Goal: Task Accomplishment & Management: Manage account settings

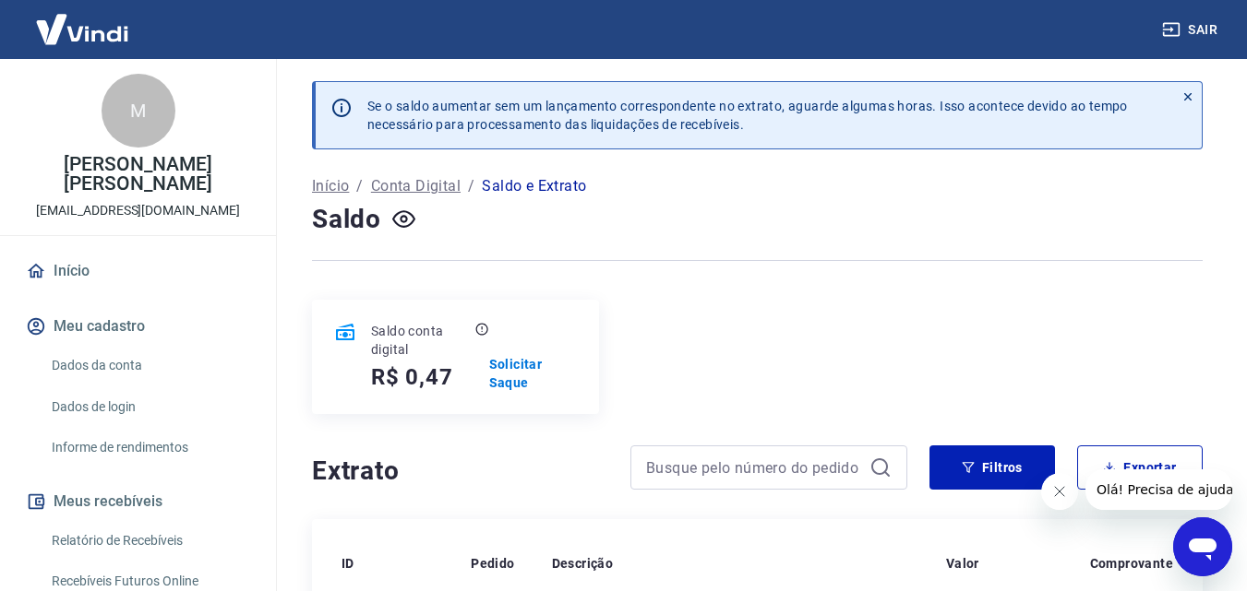
scroll to position [372, 0]
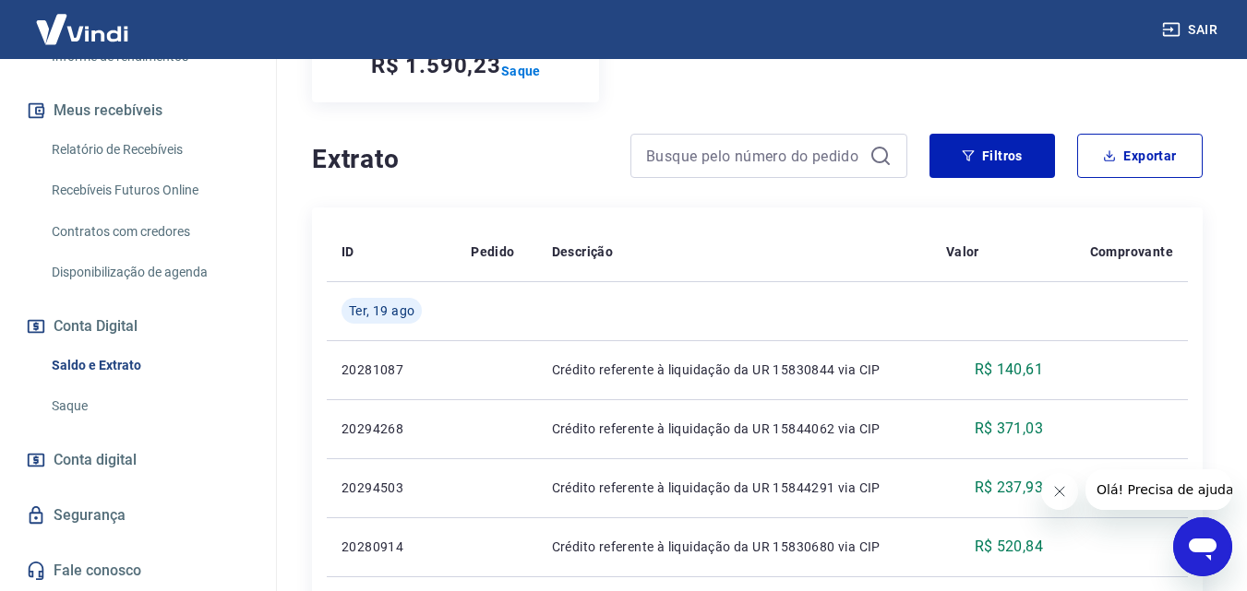
scroll to position [369, 0]
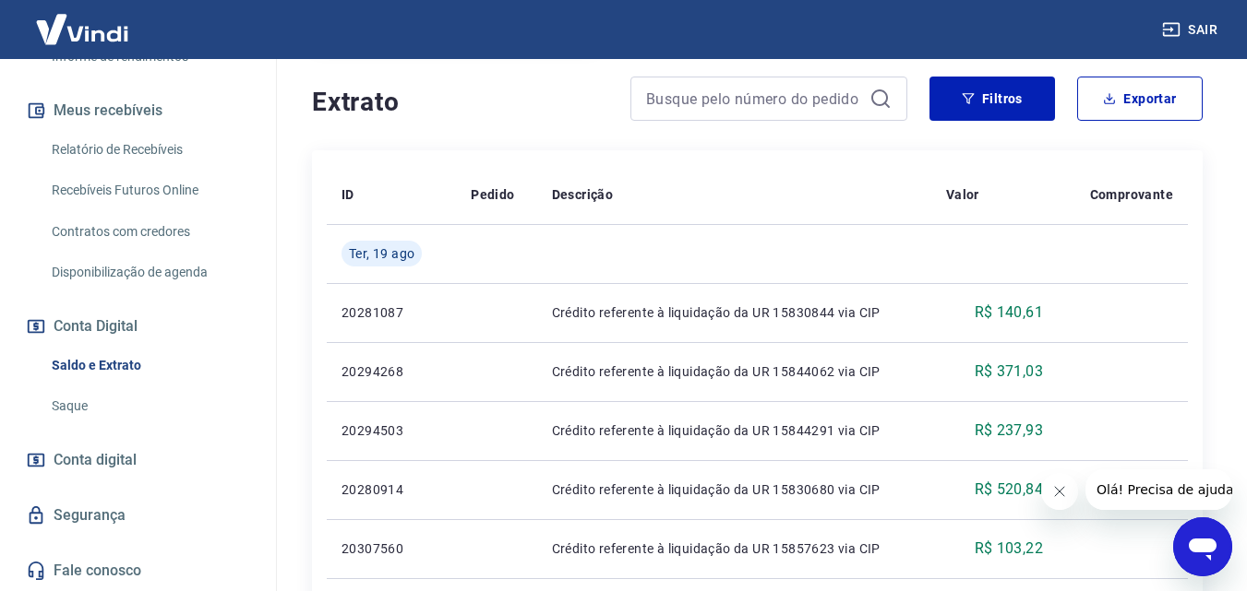
click at [86, 402] on link "Saque" at bounding box center [148, 407] width 209 height 38
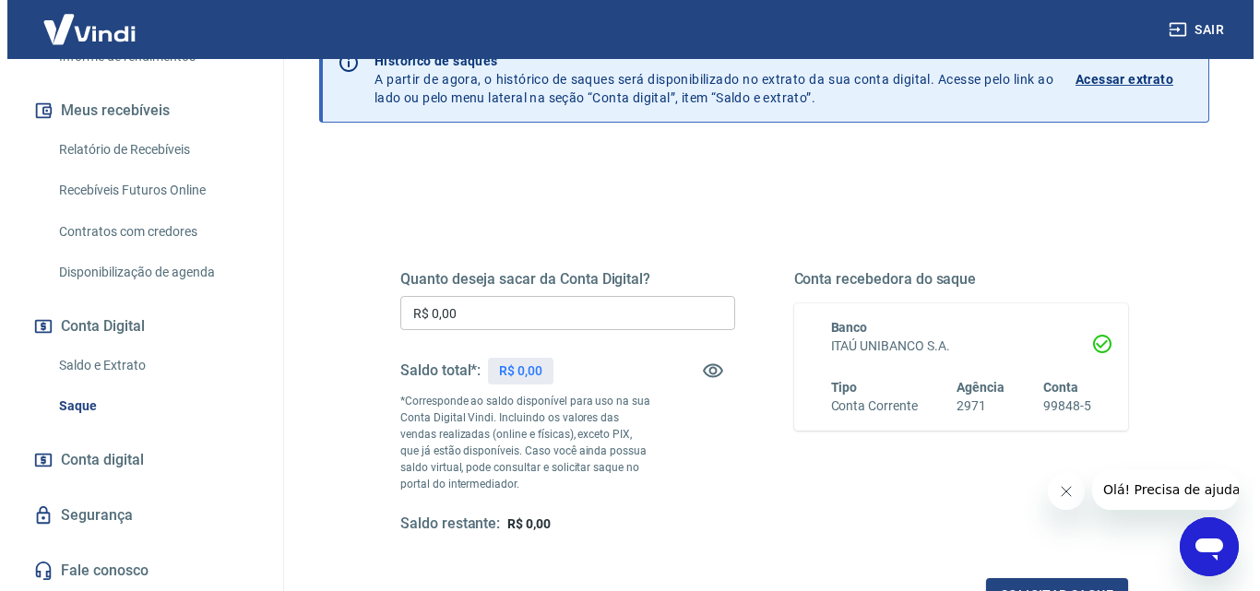
scroll to position [185, 0]
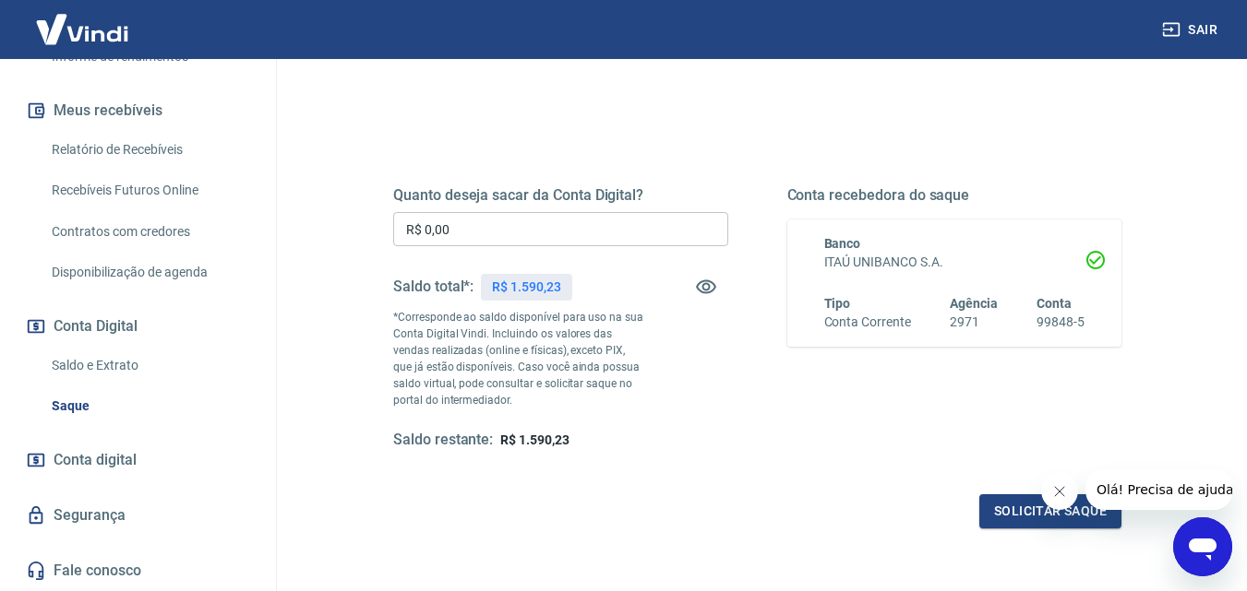
click at [596, 229] on input "R$ 0,00" at bounding box center [560, 229] width 335 height 34
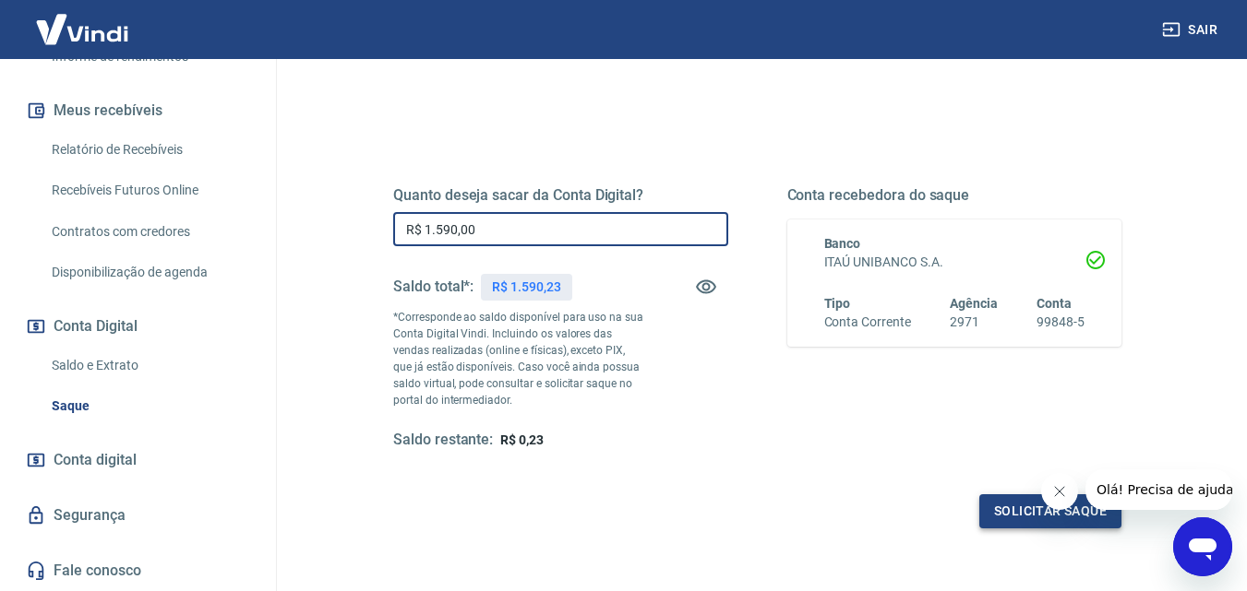
type input "R$ 1.590,00"
click at [1010, 514] on button "Solicitar saque" at bounding box center [1050, 512] width 142 height 34
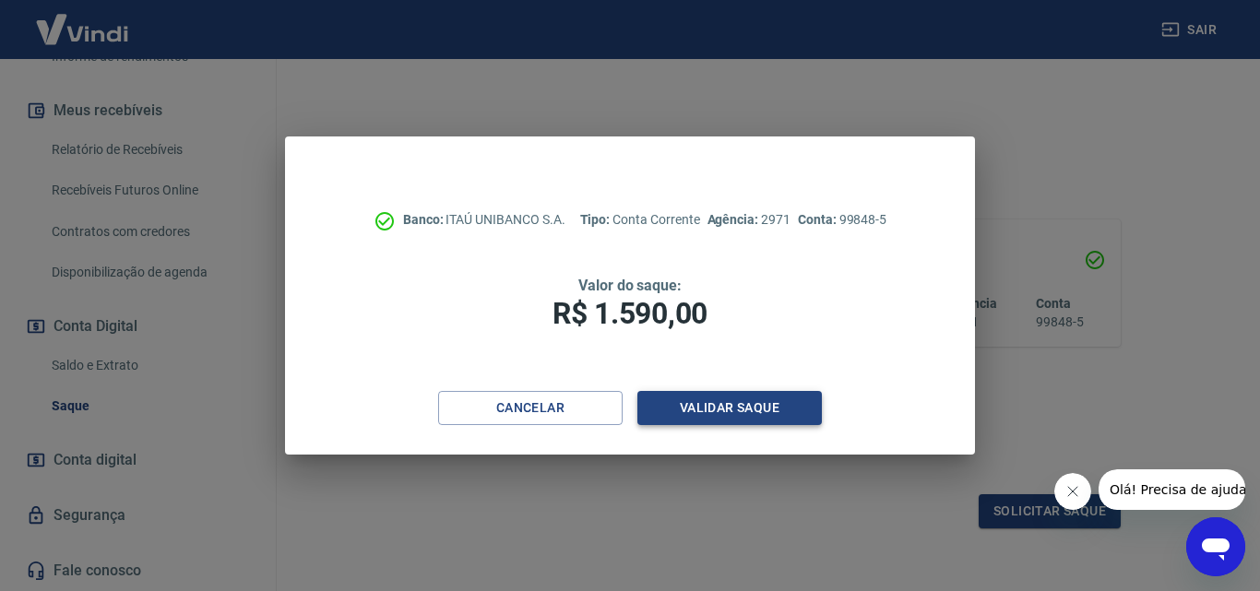
click at [819, 394] on button "Validar saque" at bounding box center [730, 408] width 185 height 34
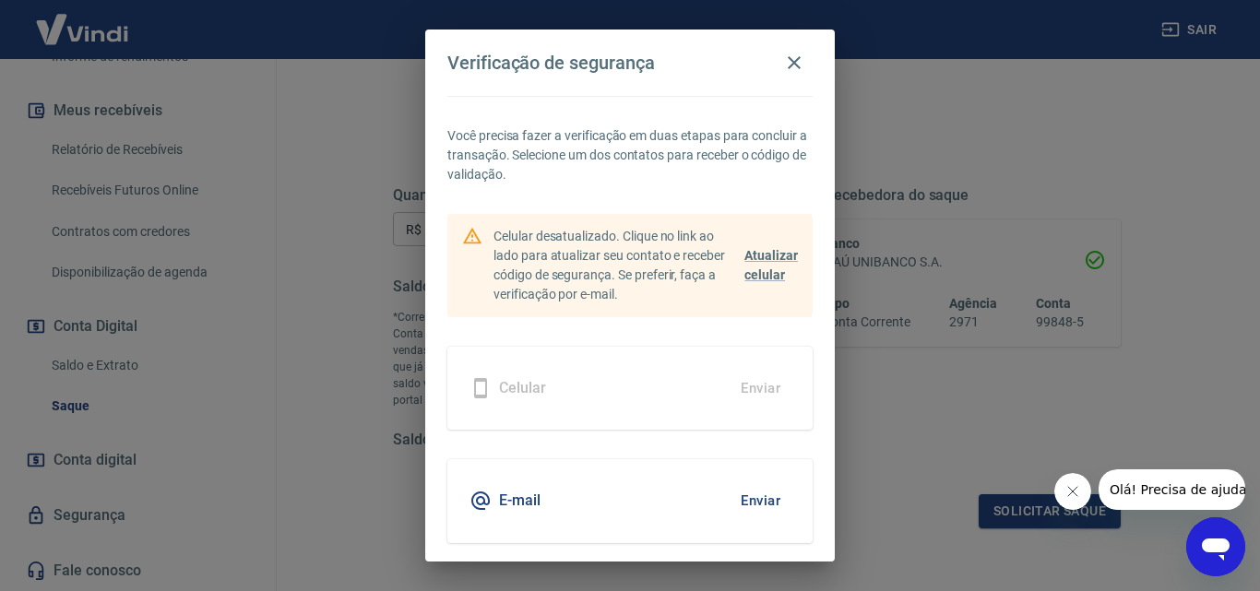
click at [746, 499] on button "Enviar" at bounding box center [761, 501] width 60 height 39
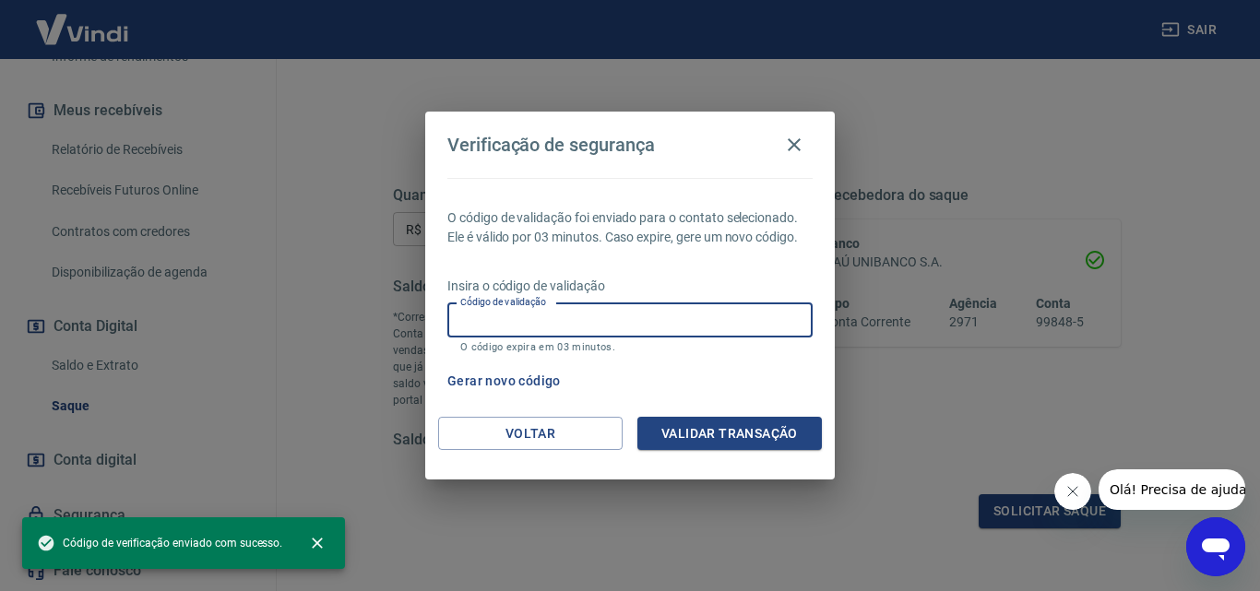
paste input "502894"
type input "502894"
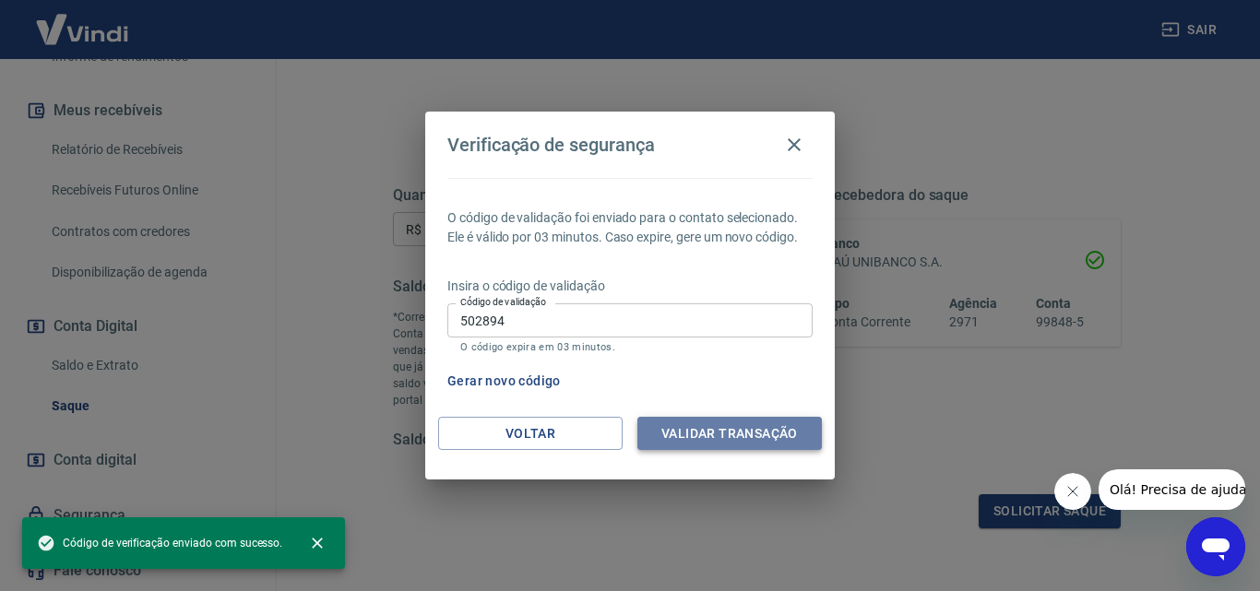
click at [683, 417] on button "Validar transação" at bounding box center [730, 434] width 185 height 34
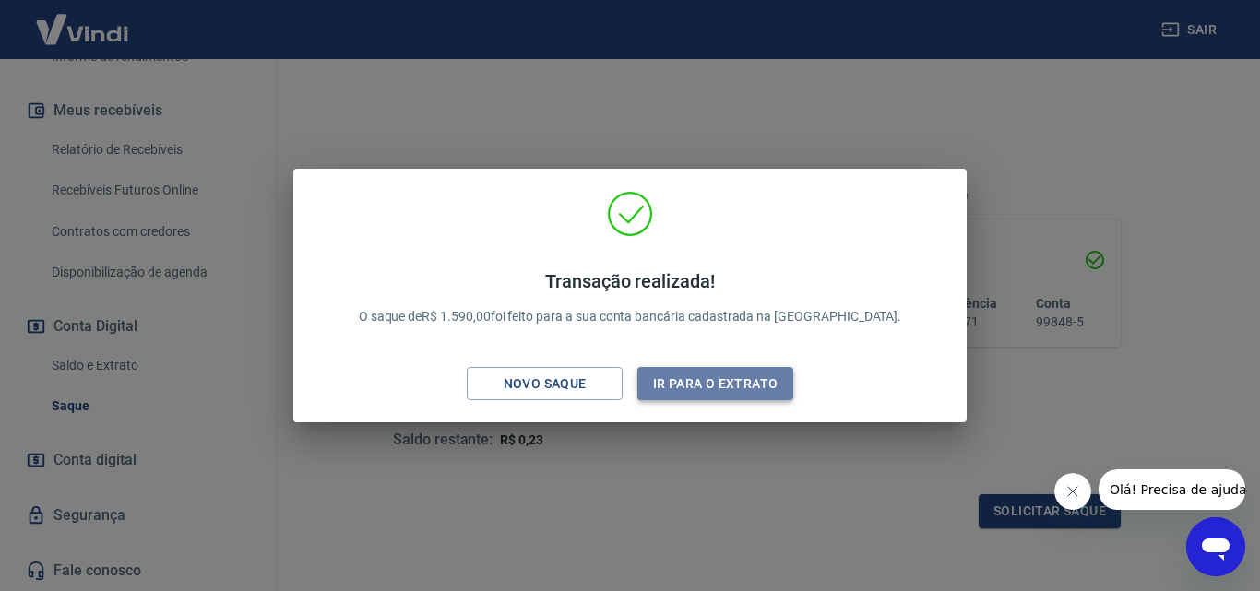
click at [754, 386] on button "Ir para o extrato" at bounding box center [716, 384] width 156 height 34
